Goal: Task Accomplishment & Management: Use online tool/utility

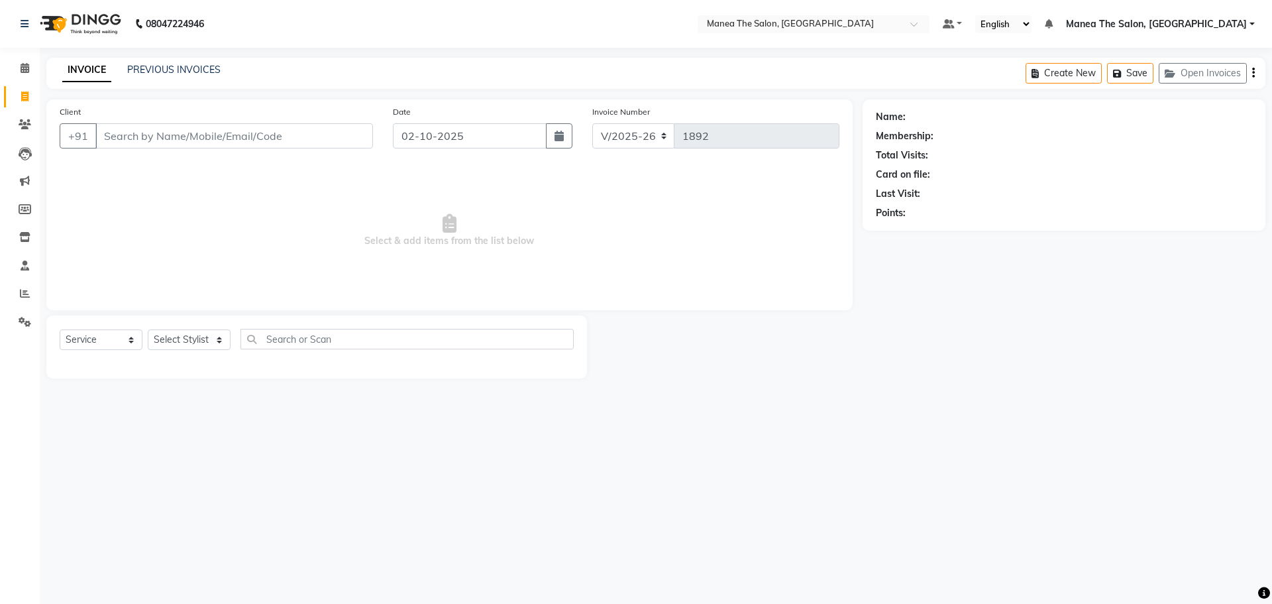
select select "7820"
select select "service"
click at [19, 292] on span at bounding box center [24, 293] width 23 height 15
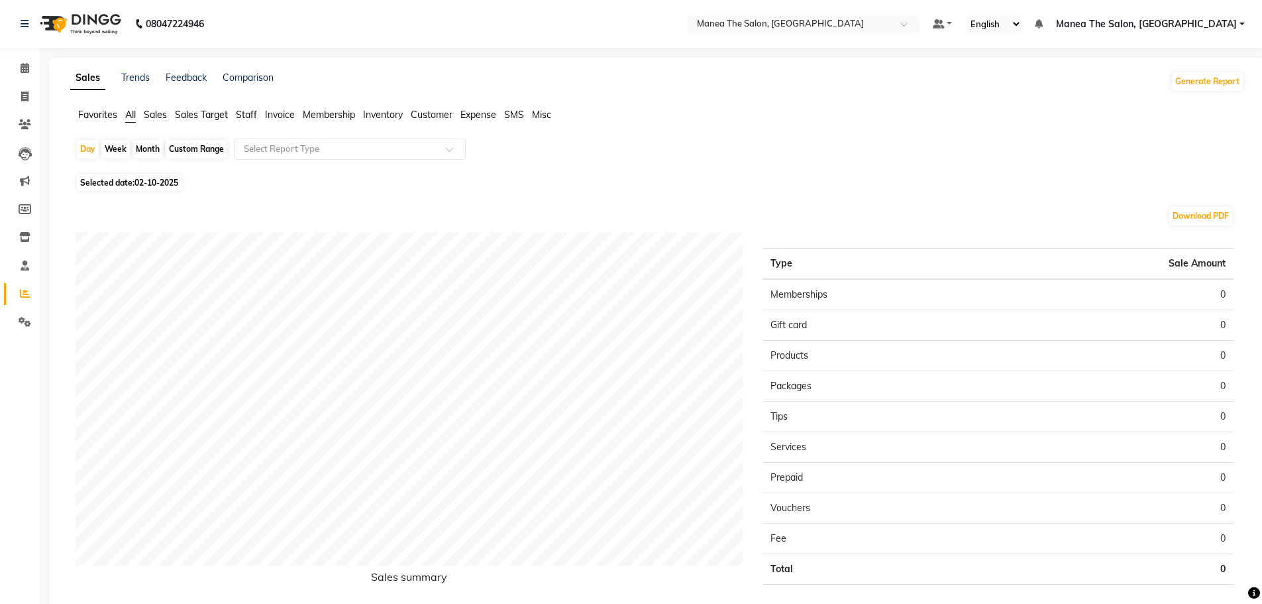
click at [146, 144] on div "Month" at bounding box center [148, 149] width 30 height 19
select select "10"
select select "2025"
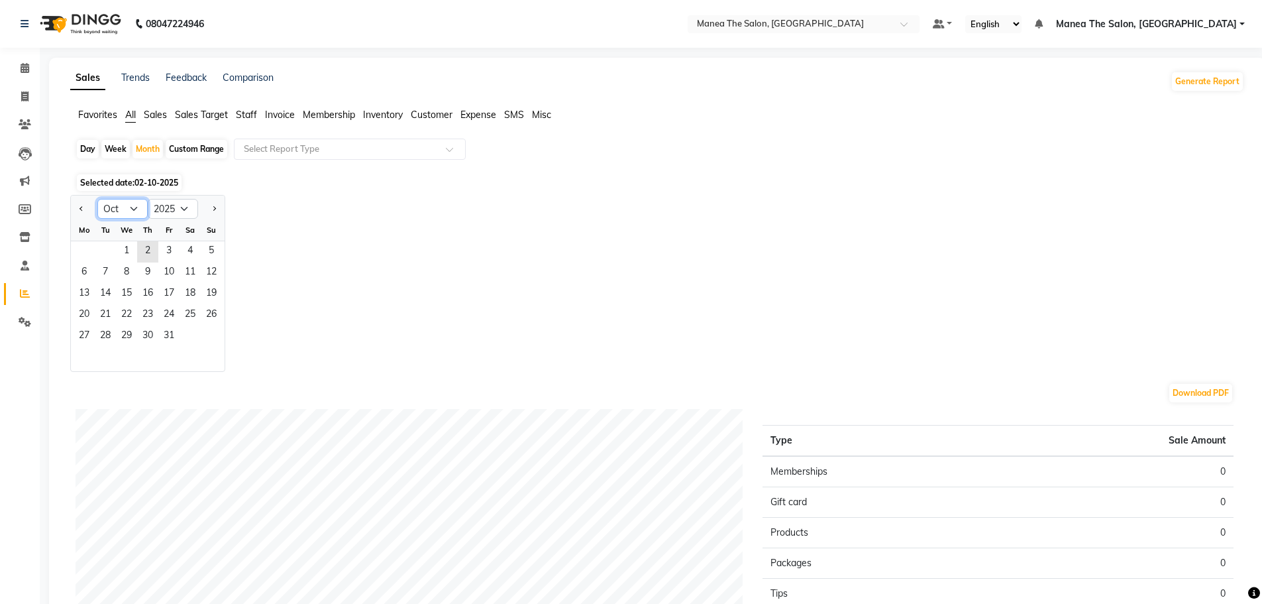
click at [124, 207] on select "Jan Feb Mar Apr May Jun [DATE] Aug Sep Oct Nov Dec" at bounding box center [122, 209] width 50 height 20
select select "9"
click at [97, 199] on select "Jan Feb Mar Apr May Jun [DATE] Aug Sep Oct Nov Dec" at bounding box center [122, 209] width 50 height 20
click at [85, 253] on span "1" at bounding box center [84, 251] width 21 height 21
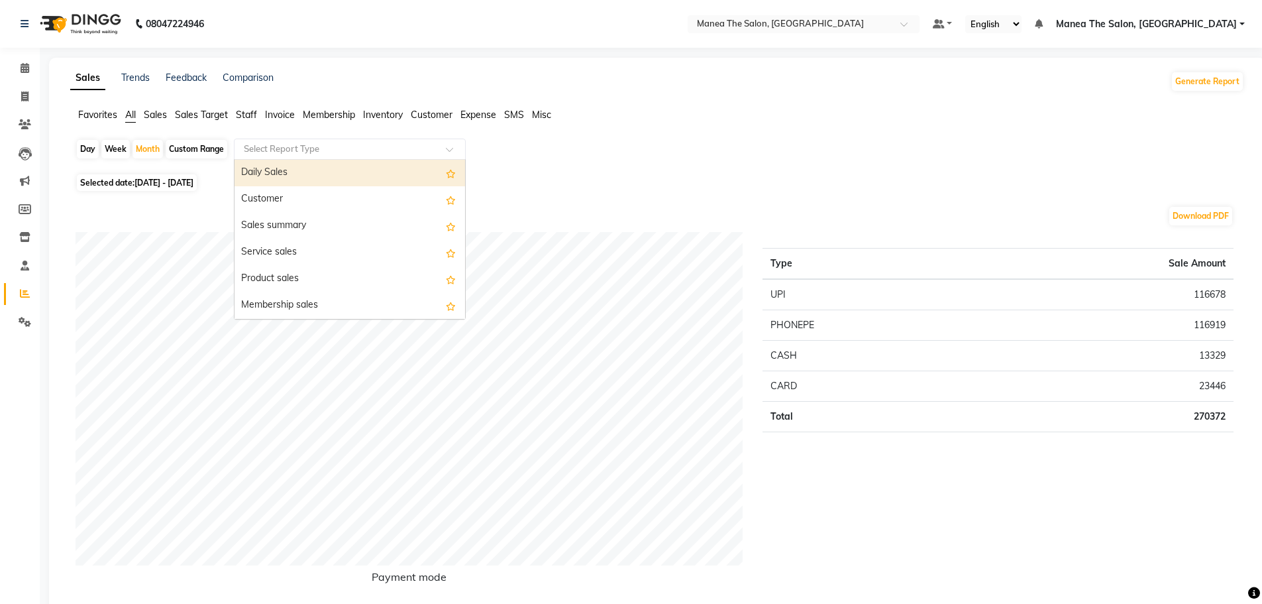
click at [398, 148] on input "text" at bounding box center [336, 148] width 191 height 13
click at [392, 164] on div "Daily Sales" at bounding box center [350, 173] width 231 height 27
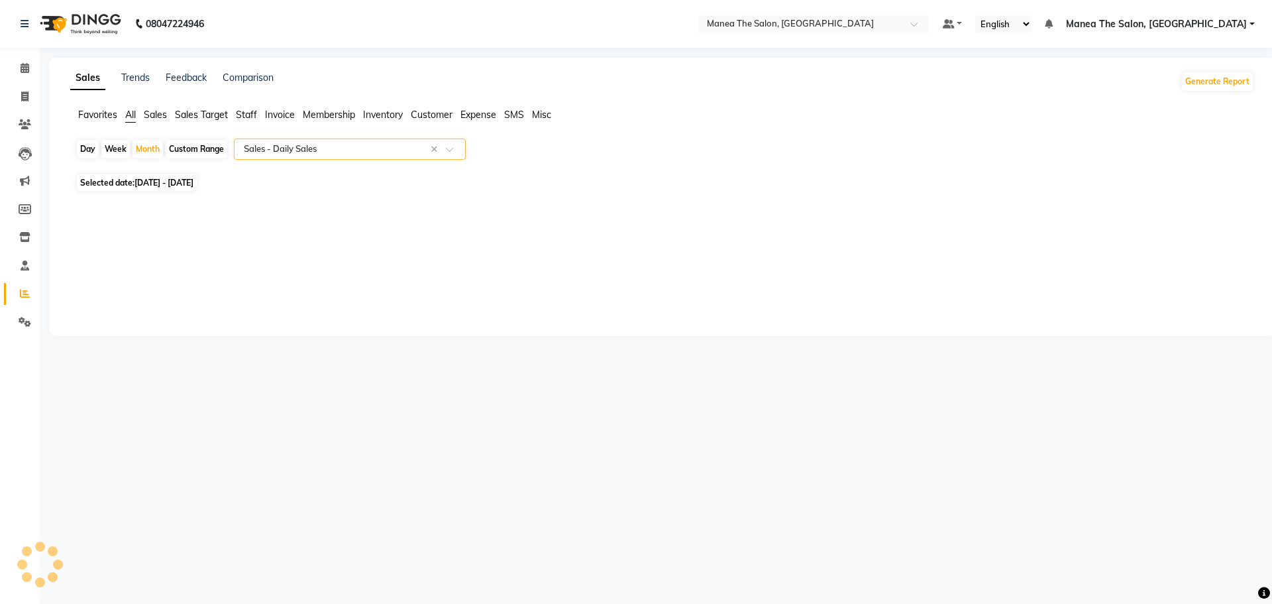
select select "full_report"
select select "csv"
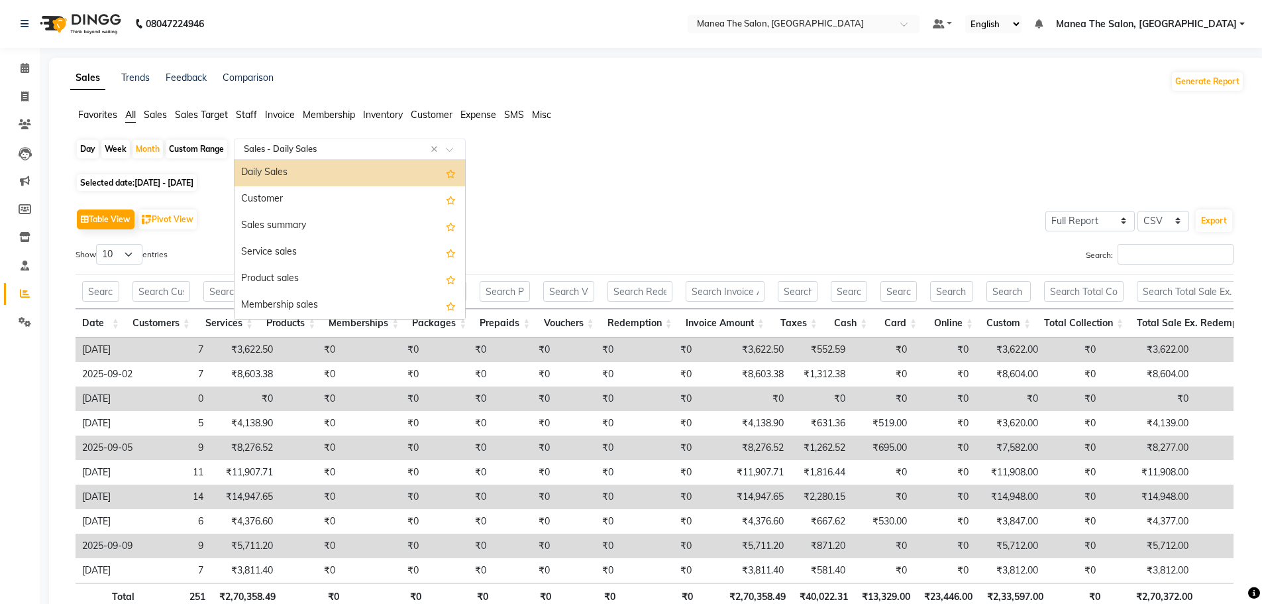
click at [381, 151] on input "text" at bounding box center [336, 148] width 191 height 13
click at [205, 152] on div "Custom Range" at bounding box center [197, 149] width 62 height 19
select select "9"
select select "2025"
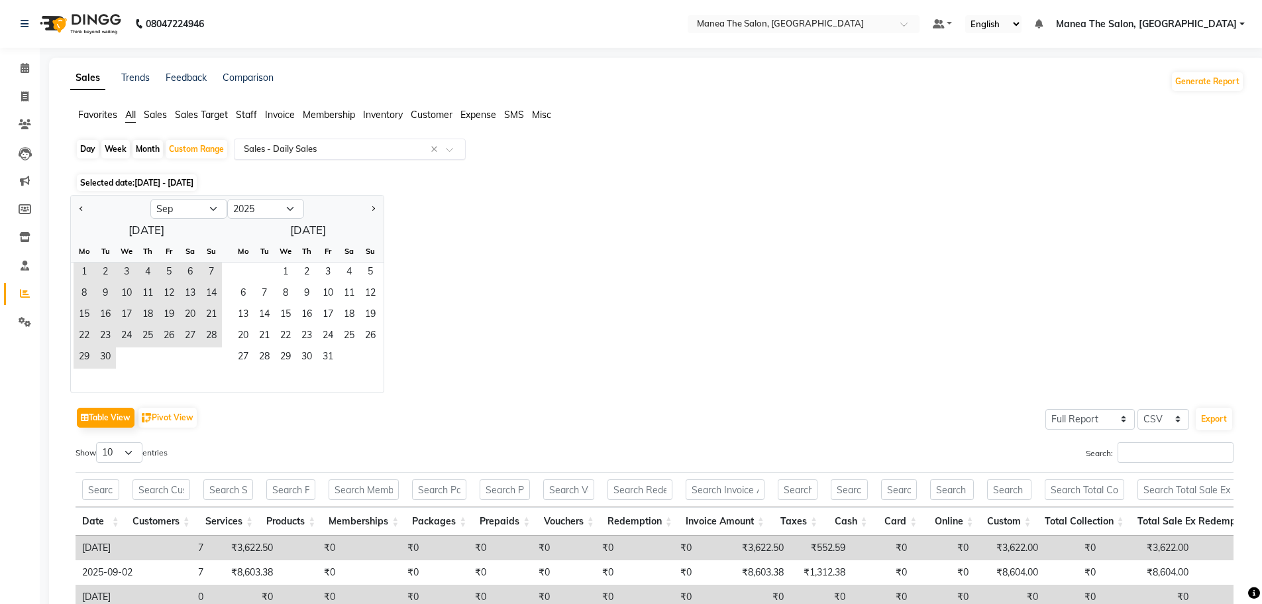
click at [308, 148] on input "text" at bounding box center [336, 148] width 191 height 13
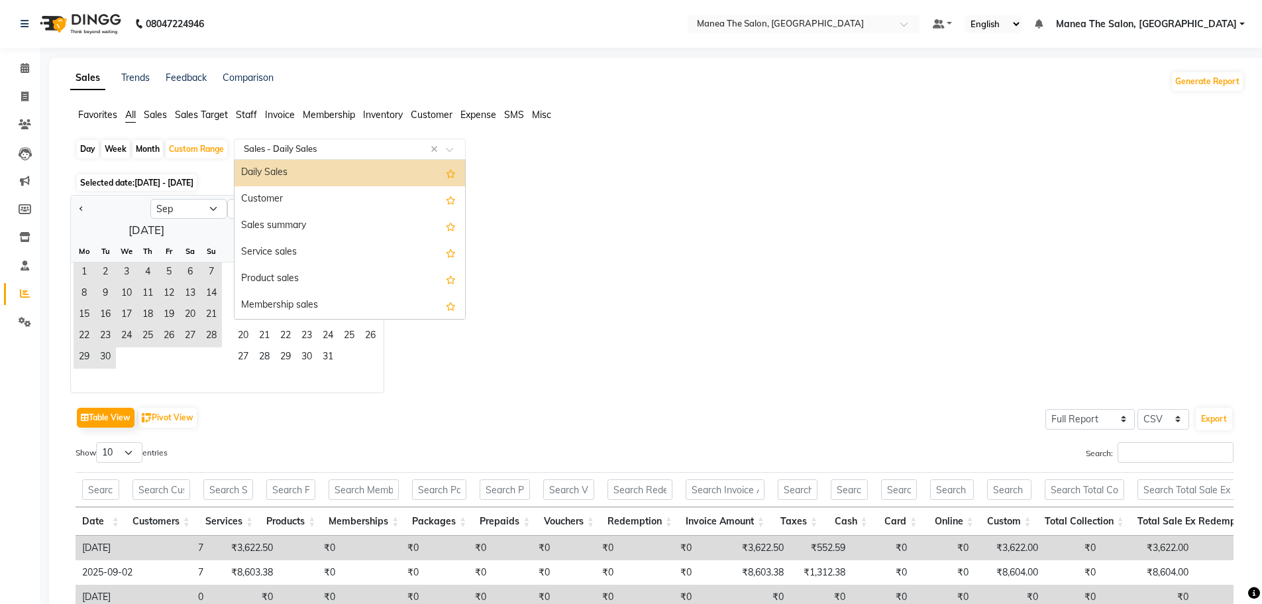
click at [310, 180] on div "Daily Sales" at bounding box center [350, 173] width 231 height 27
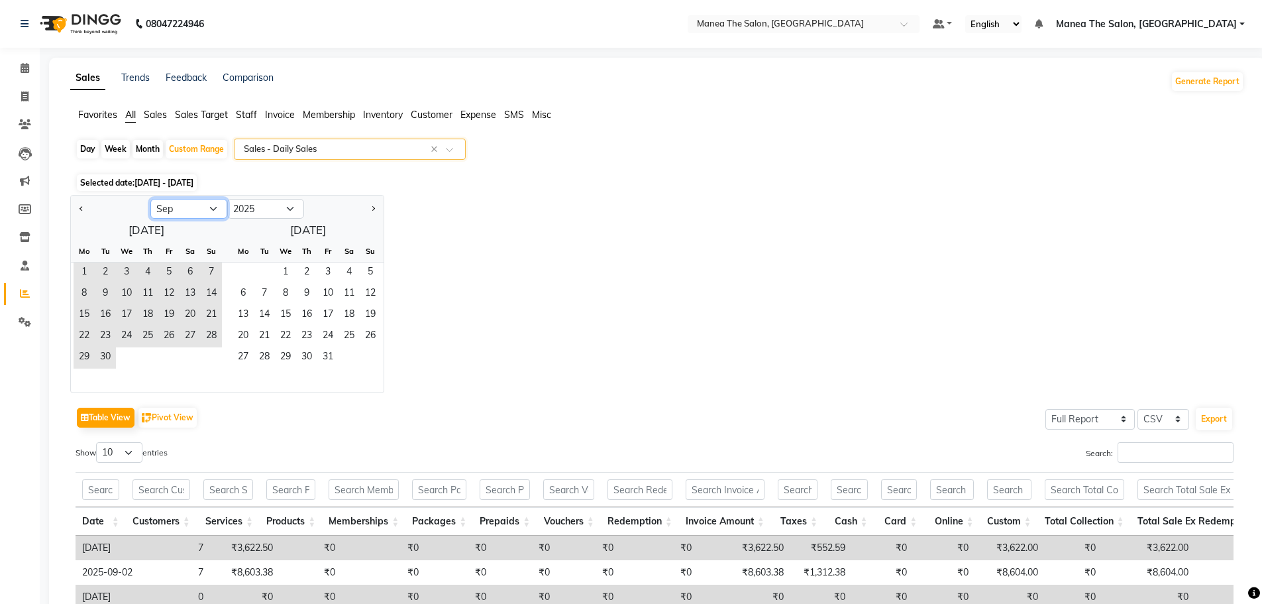
click at [174, 212] on select "Jan Feb Mar Apr May Jun [DATE] Aug Sep Oct Nov Dec" at bounding box center [188, 209] width 77 height 20
select select "10"
click at [150, 199] on select "Jan Feb Mar Apr May Jun [DATE] Aug Sep Oct Nov Dec" at bounding box center [188, 209] width 77 height 20
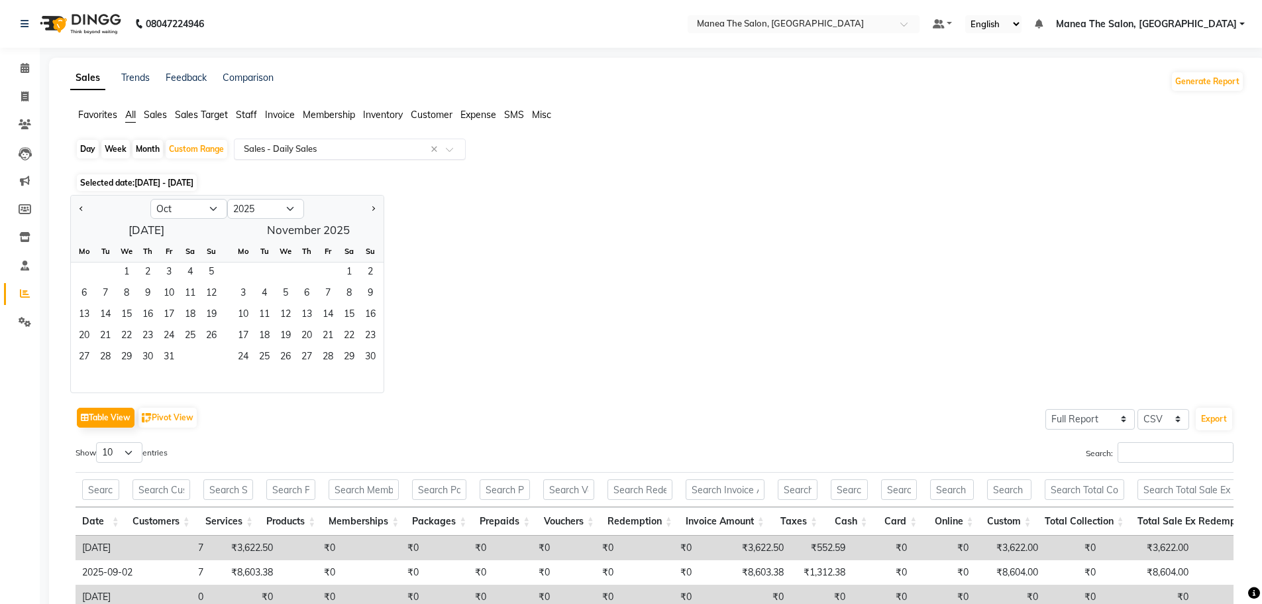
click at [404, 149] on input "text" at bounding box center [336, 148] width 191 height 13
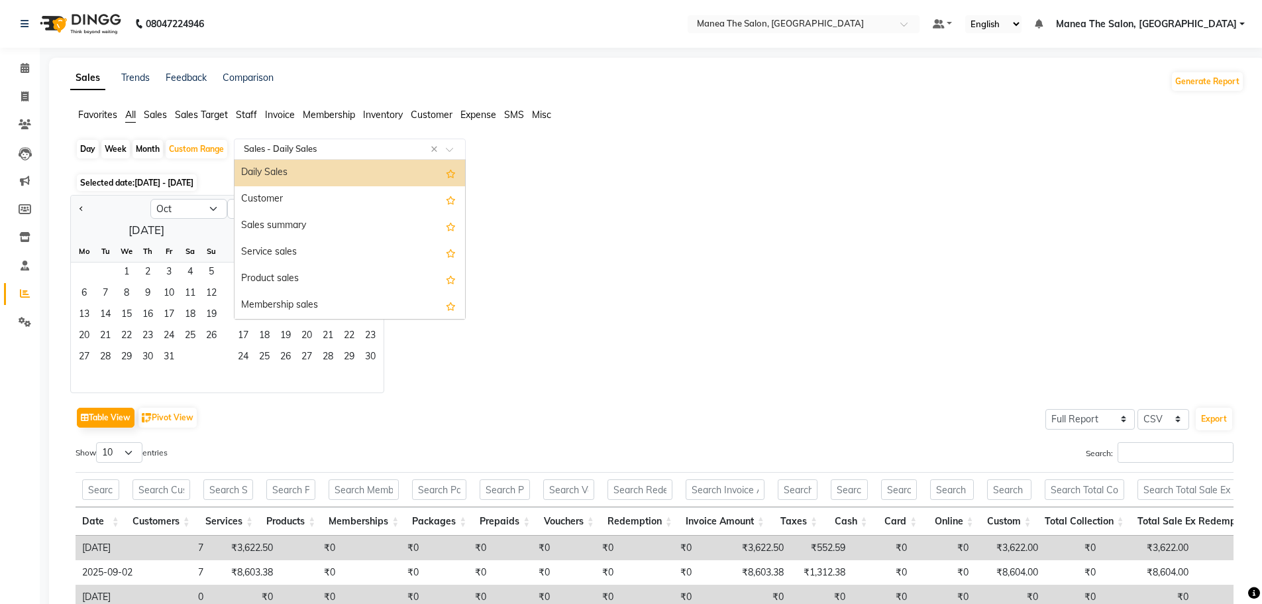
click at [406, 175] on div "Daily Sales" at bounding box center [350, 173] width 231 height 27
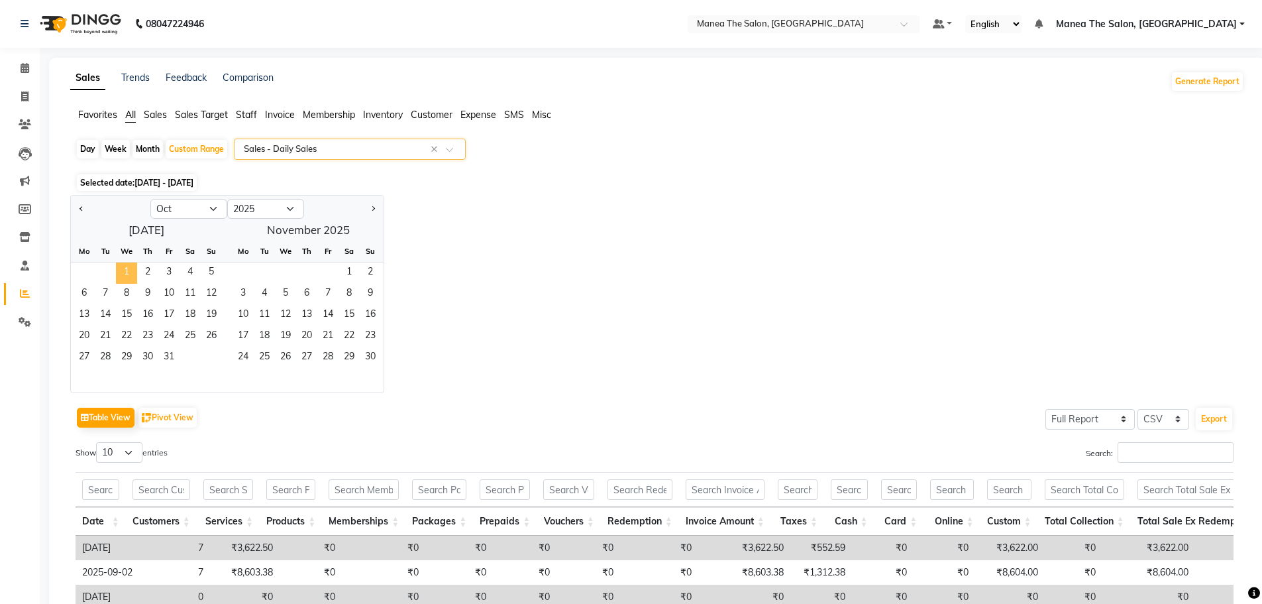
click at [135, 270] on span "1" at bounding box center [126, 272] width 21 height 21
click at [162, 358] on span "31" at bounding box center [168, 357] width 21 height 21
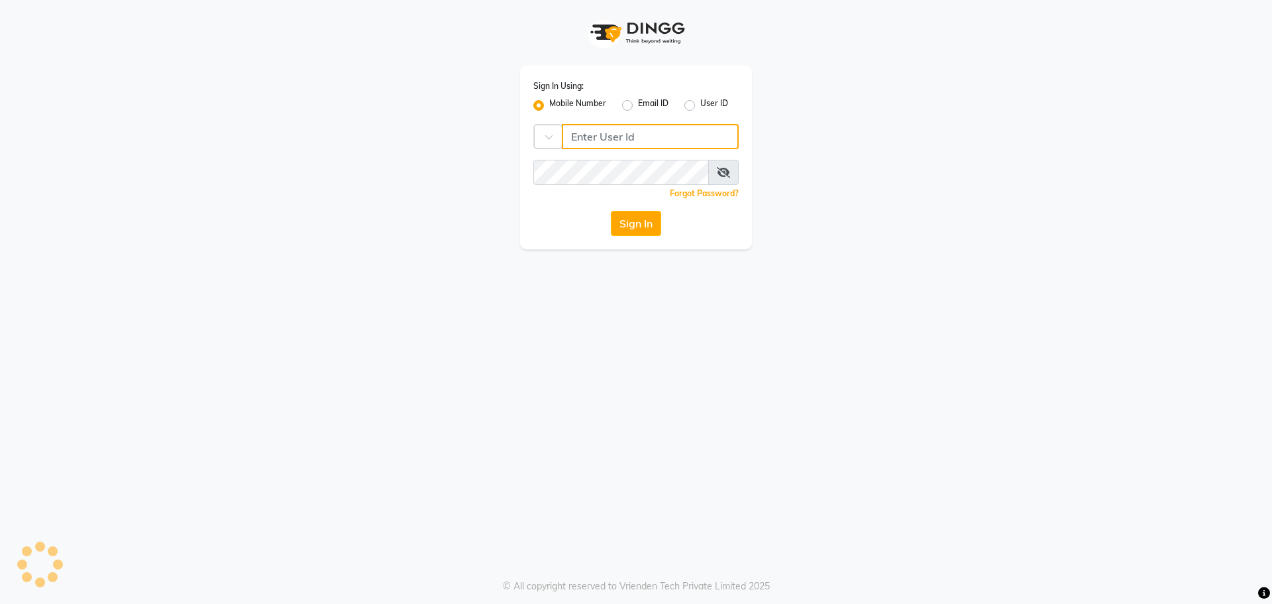
type input "9966345948"
select select "service"
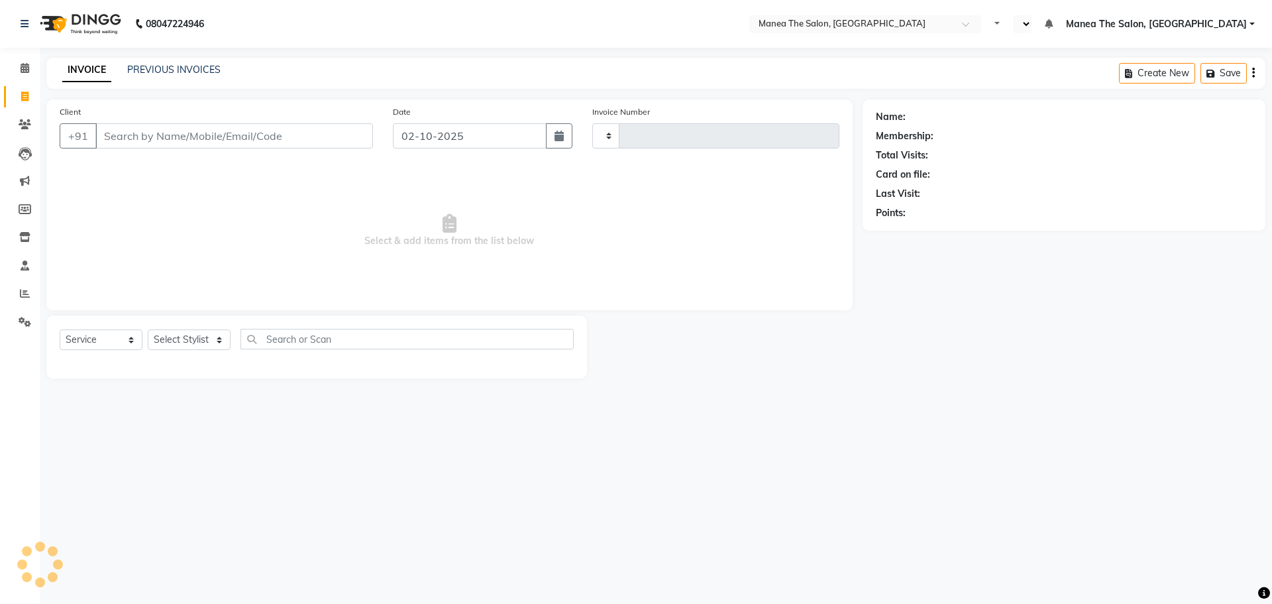
type input "1892"
select select "en"
select select "7820"
click at [135, 76] on div "PREVIOUS INVOICES" at bounding box center [173, 70] width 93 height 14
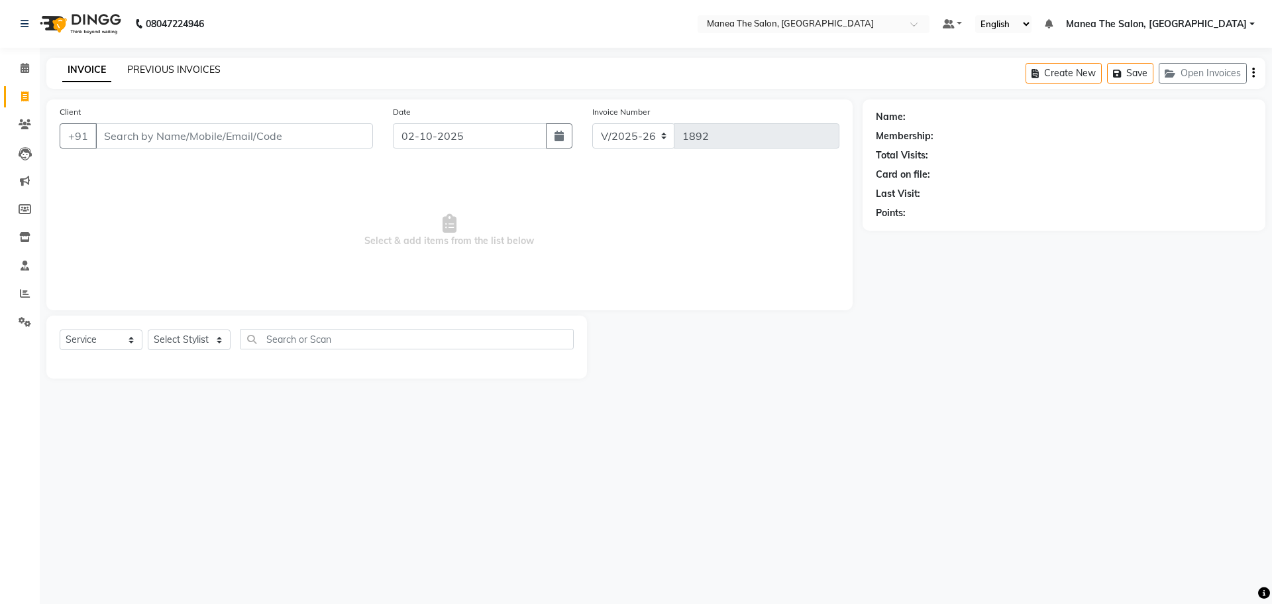
click at [139, 69] on link "PREVIOUS INVOICES" at bounding box center [173, 70] width 93 height 12
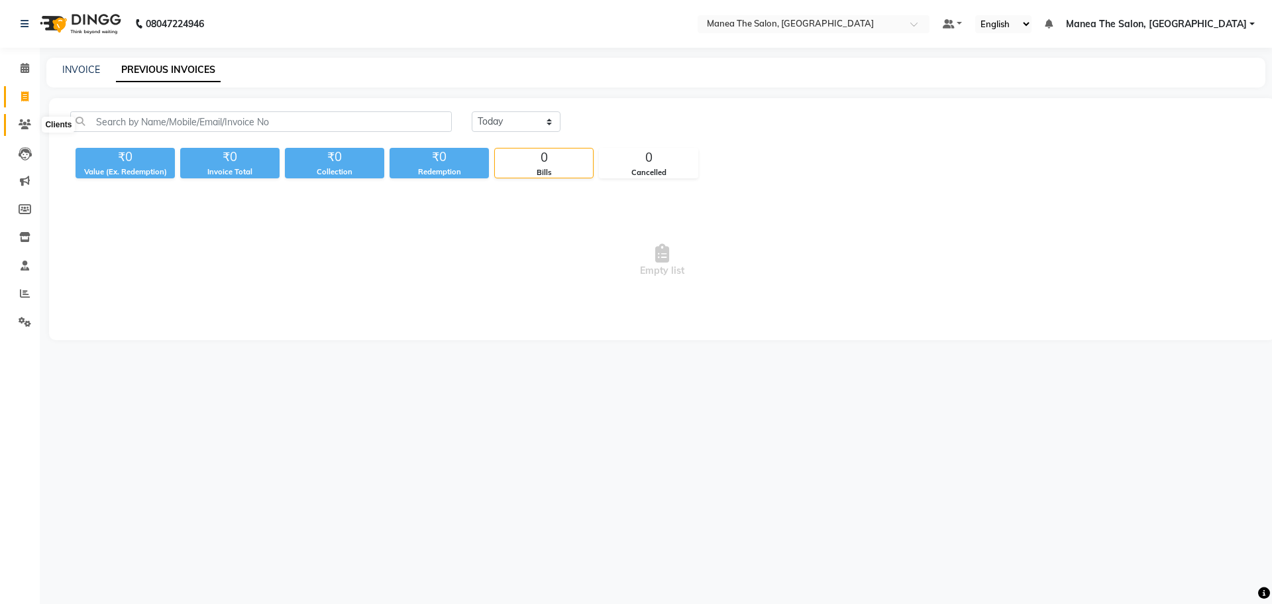
click at [23, 128] on icon at bounding box center [25, 124] width 13 height 10
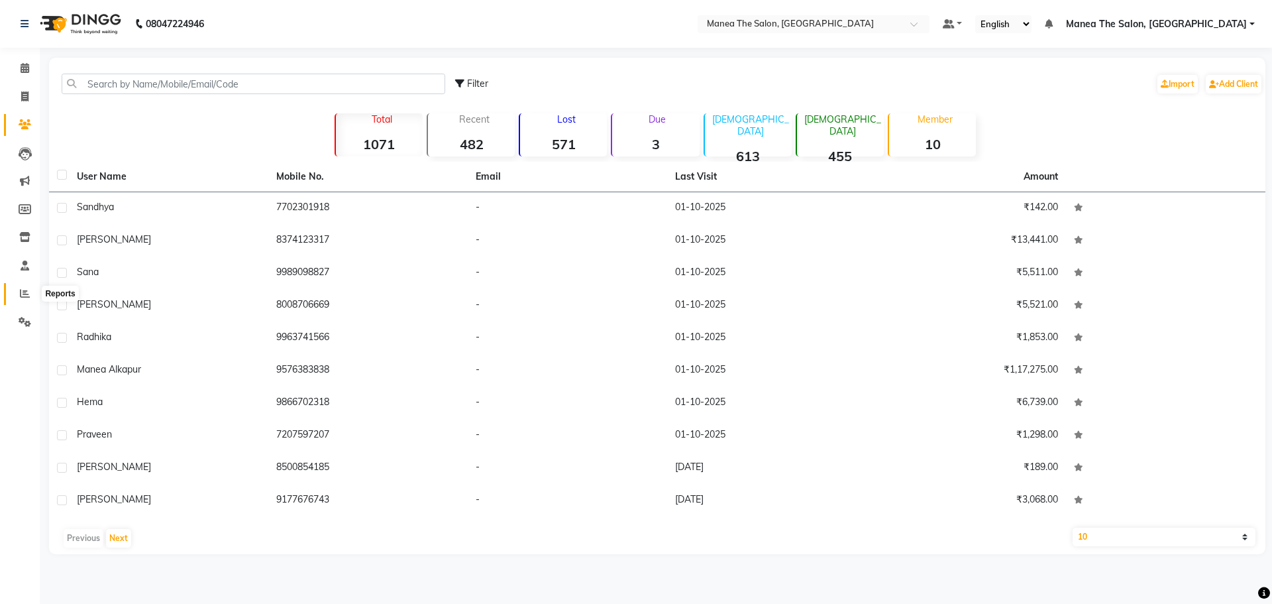
click at [31, 296] on span at bounding box center [24, 293] width 23 height 15
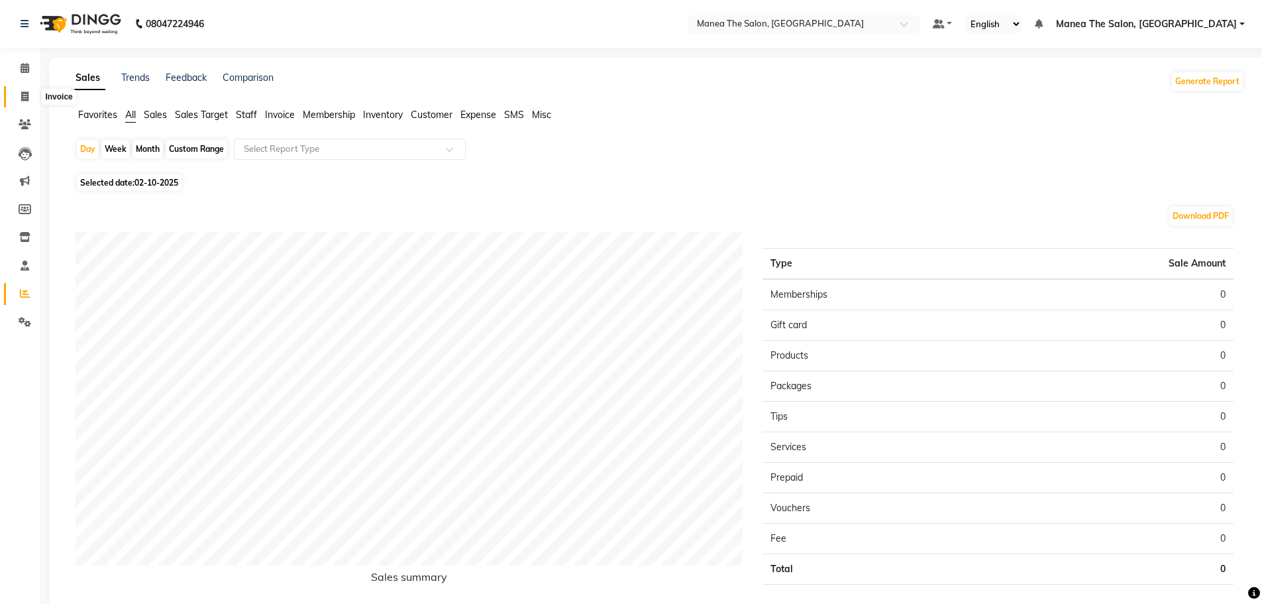
click at [16, 93] on span at bounding box center [24, 96] width 23 height 15
select select "service"
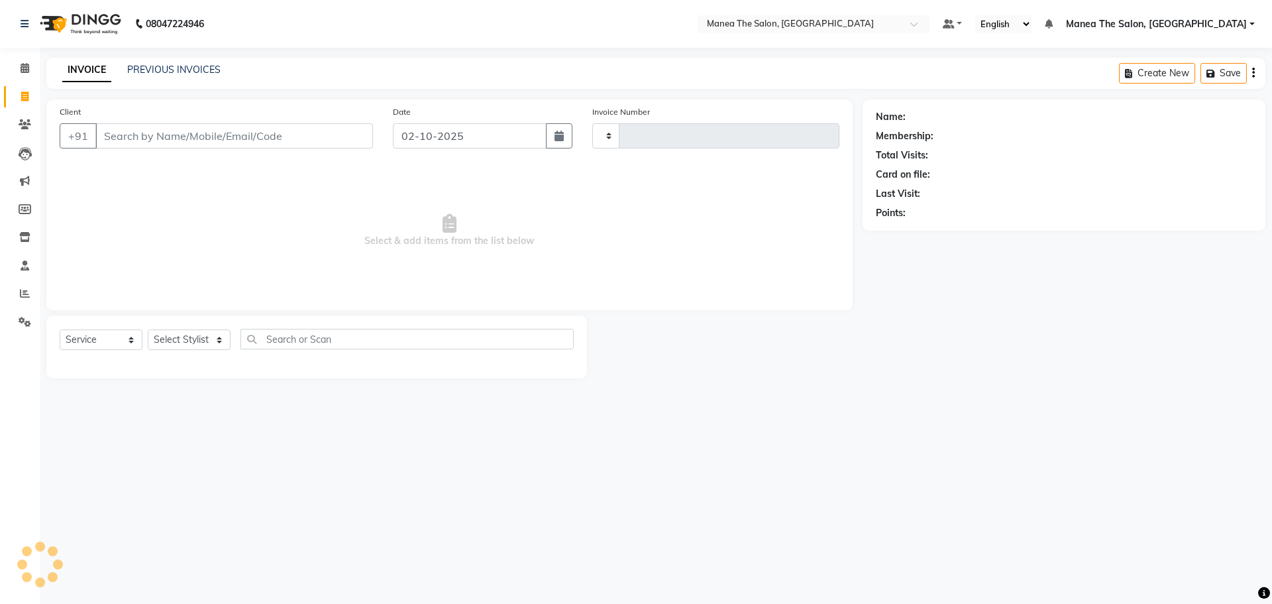
type input "1892"
select select "7820"
click at [29, 62] on span at bounding box center [24, 68] width 23 height 15
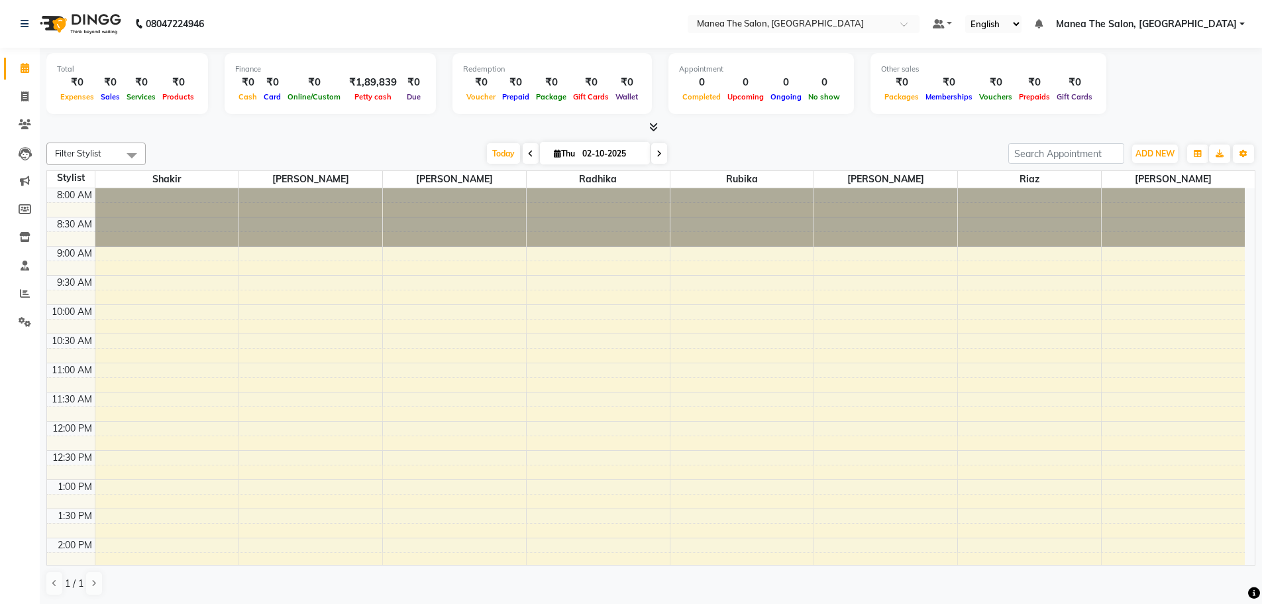
click at [27, 77] on link "Calendar" at bounding box center [20, 69] width 32 height 22
click at [25, 93] on icon at bounding box center [24, 96] width 7 height 10
select select "service"
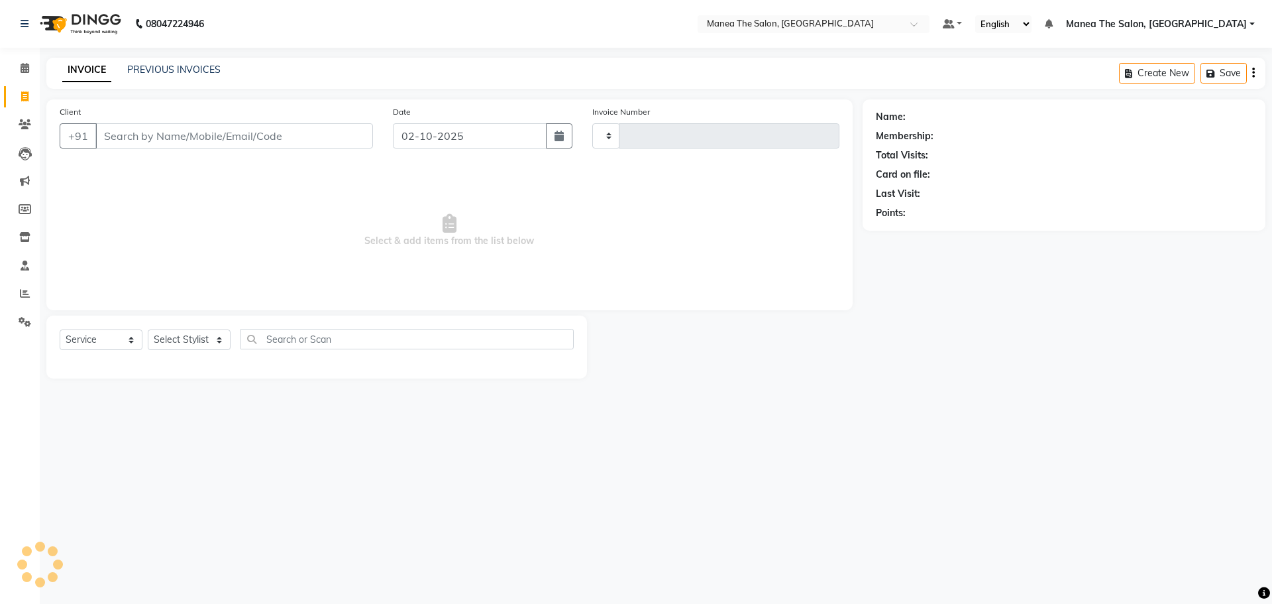
type input "1892"
select select "7820"
